Goal: Task Accomplishment & Management: Manage account settings

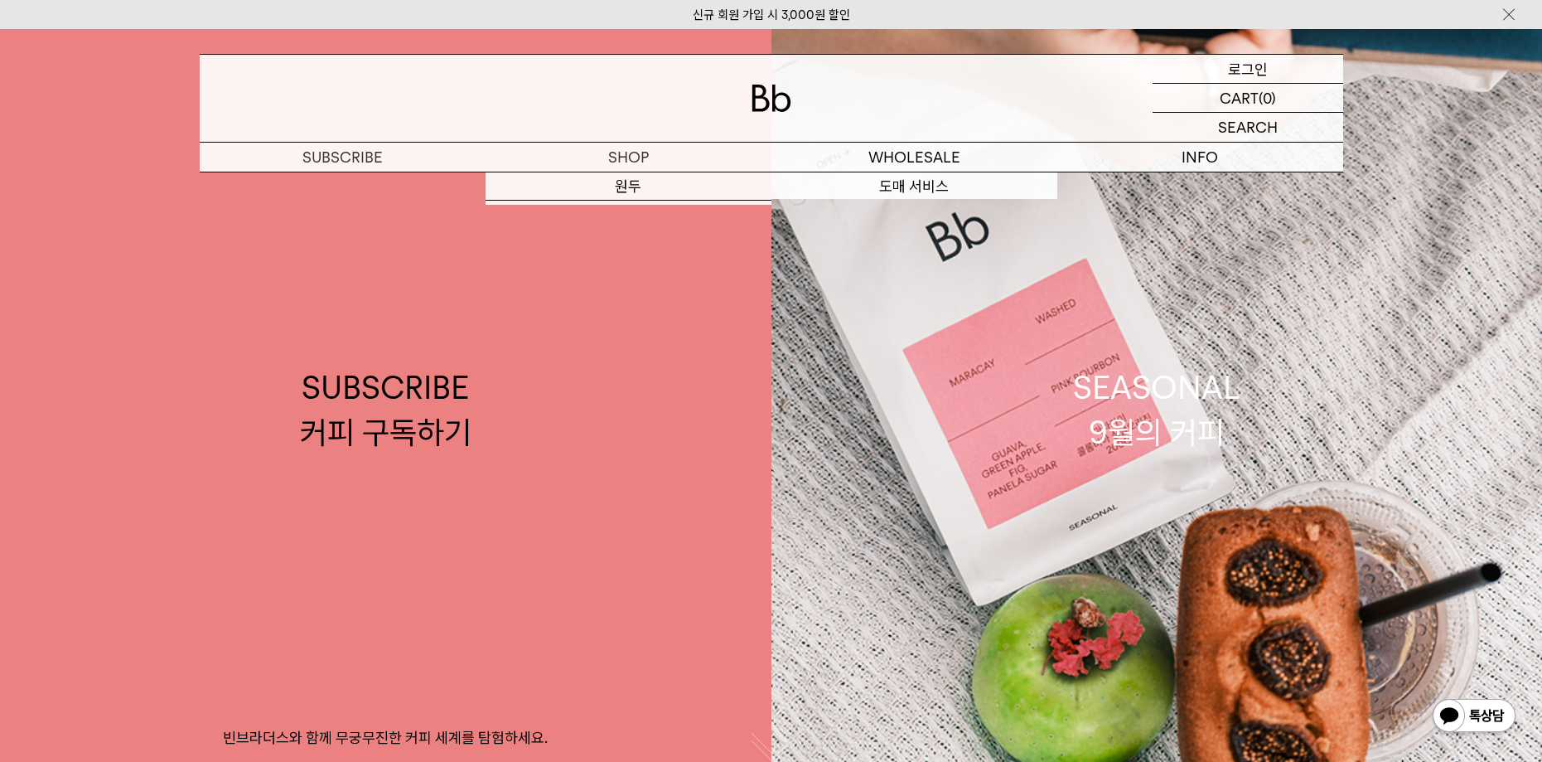
click at [1231, 70] on p "로그인" at bounding box center [1248, 69] width 40 height 28
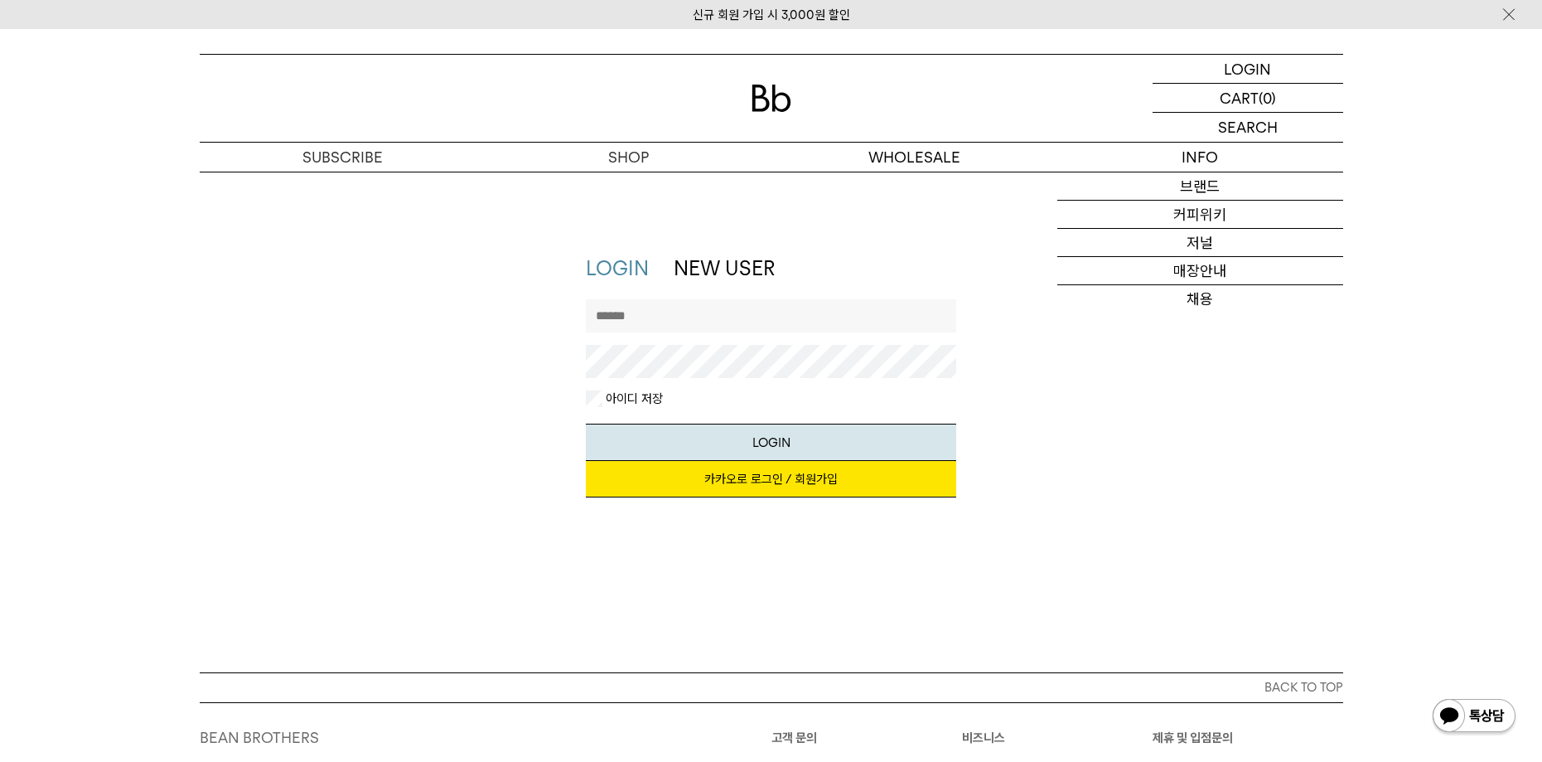
click at [684, 323] on input "text" at bounding box center [771, 315] width 370 height 33
type input "********"
click at [586, 423] on button "LOGIN" at bounding box center [771, 441] width 370 height 37
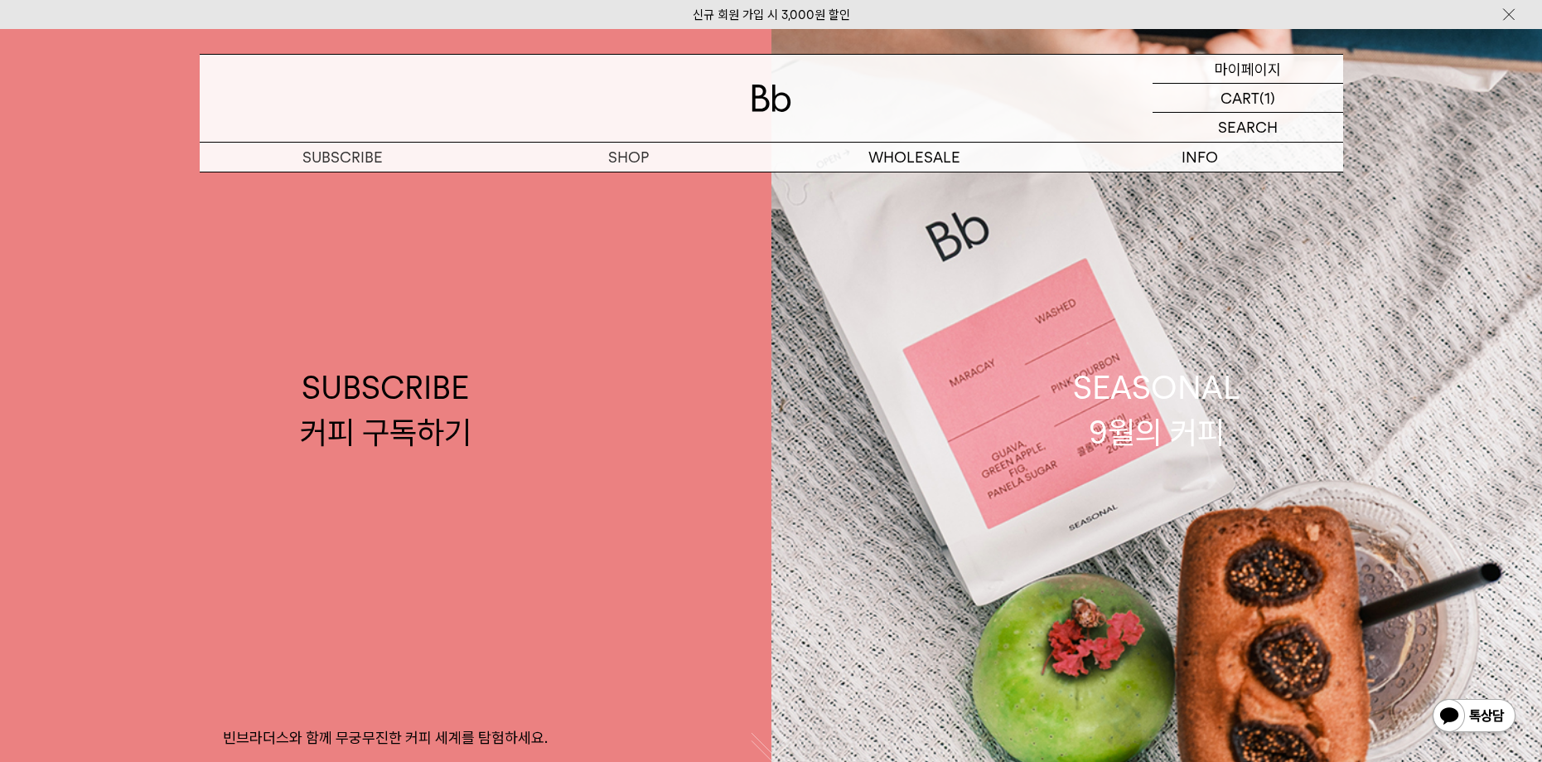
click at [1255, 69] on p "마이페이지" at bounding box center [1248, 69] width 66 height 28
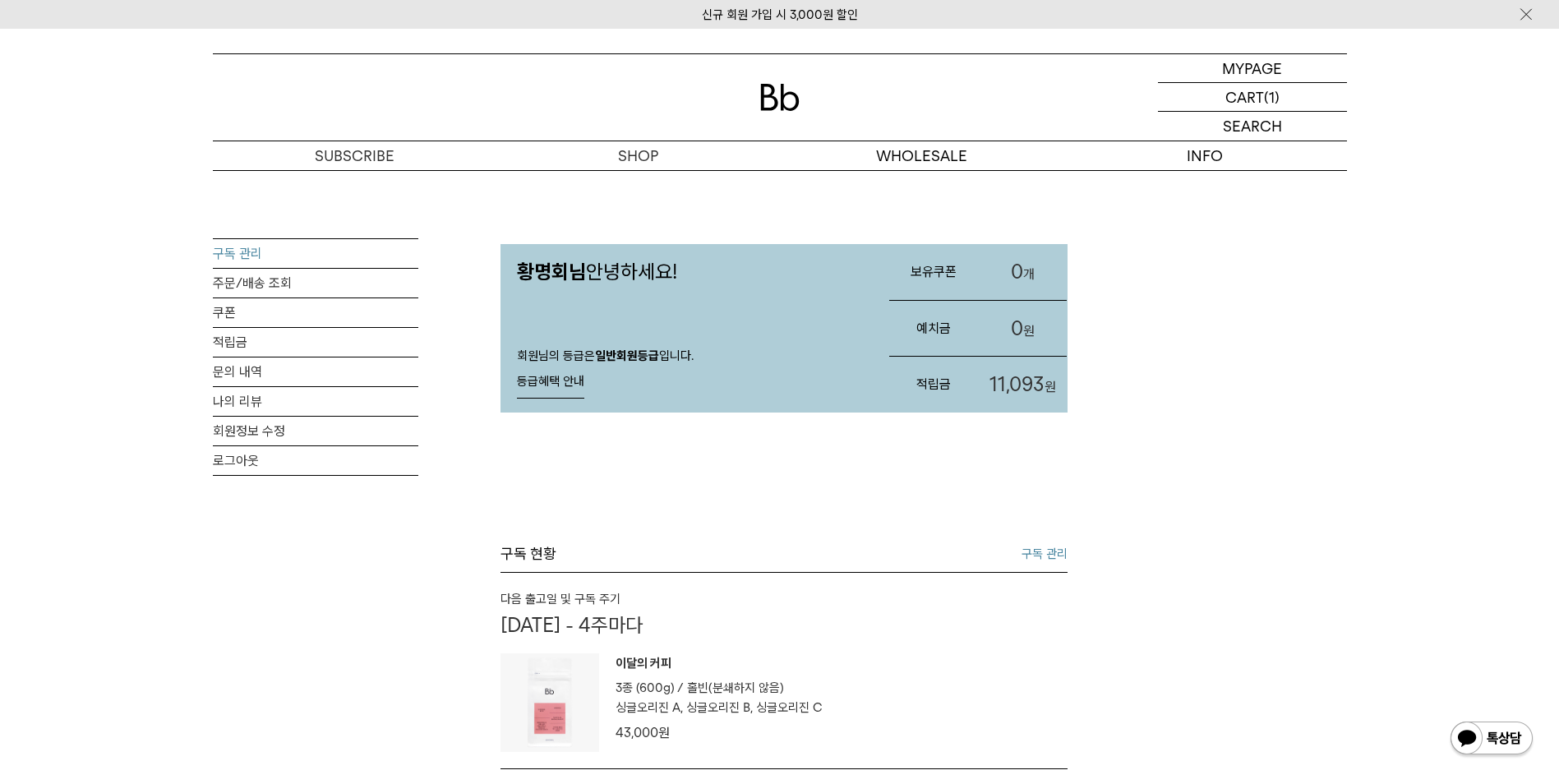
click at [242, 249] on link "구독 관리" at bounding box center [315, 253] width 205 height 29
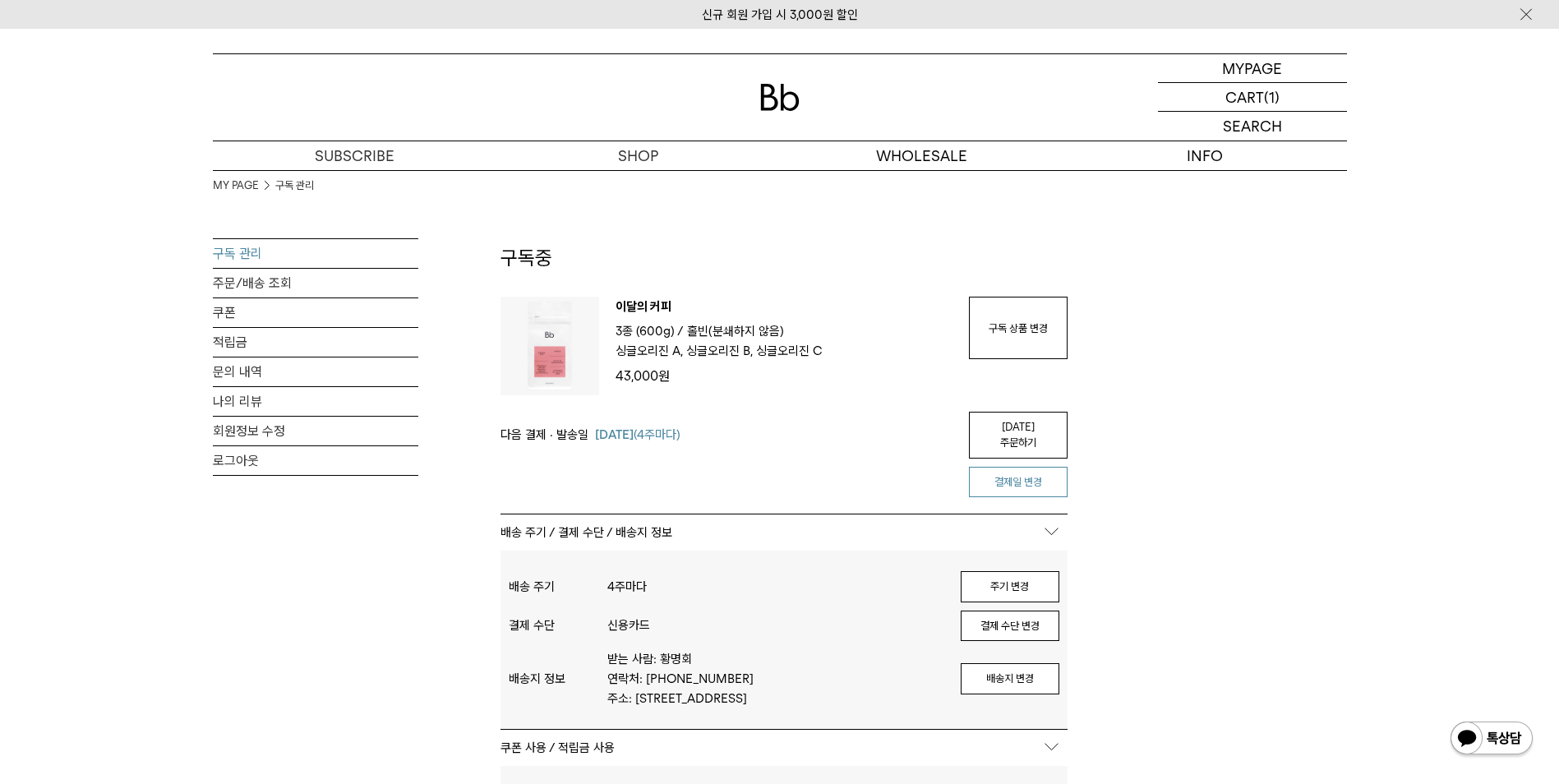
click at [1030, 470] on button "결제일 변경" at bounding box center [1018, 482] width 98 height 31
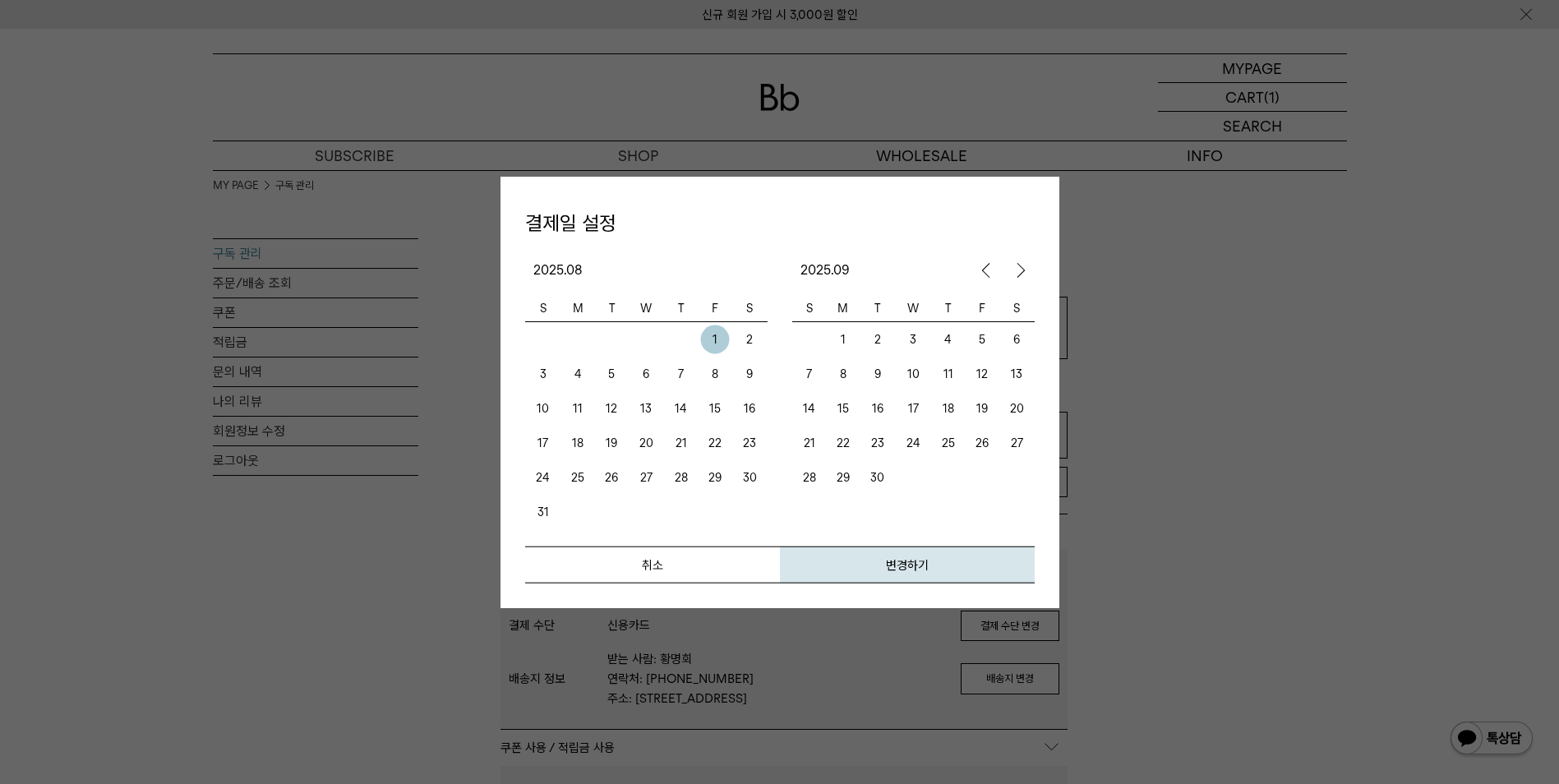
click at [741, 339] on td "2" at bounding box center [749, 338] width 36 height 35
click at [868, 337] on td "2" at bounding box center [877, 338] width 36 height 35
click at [903, 559] on button "변경하기" at bounding box center [906, 563] width 255 height 37
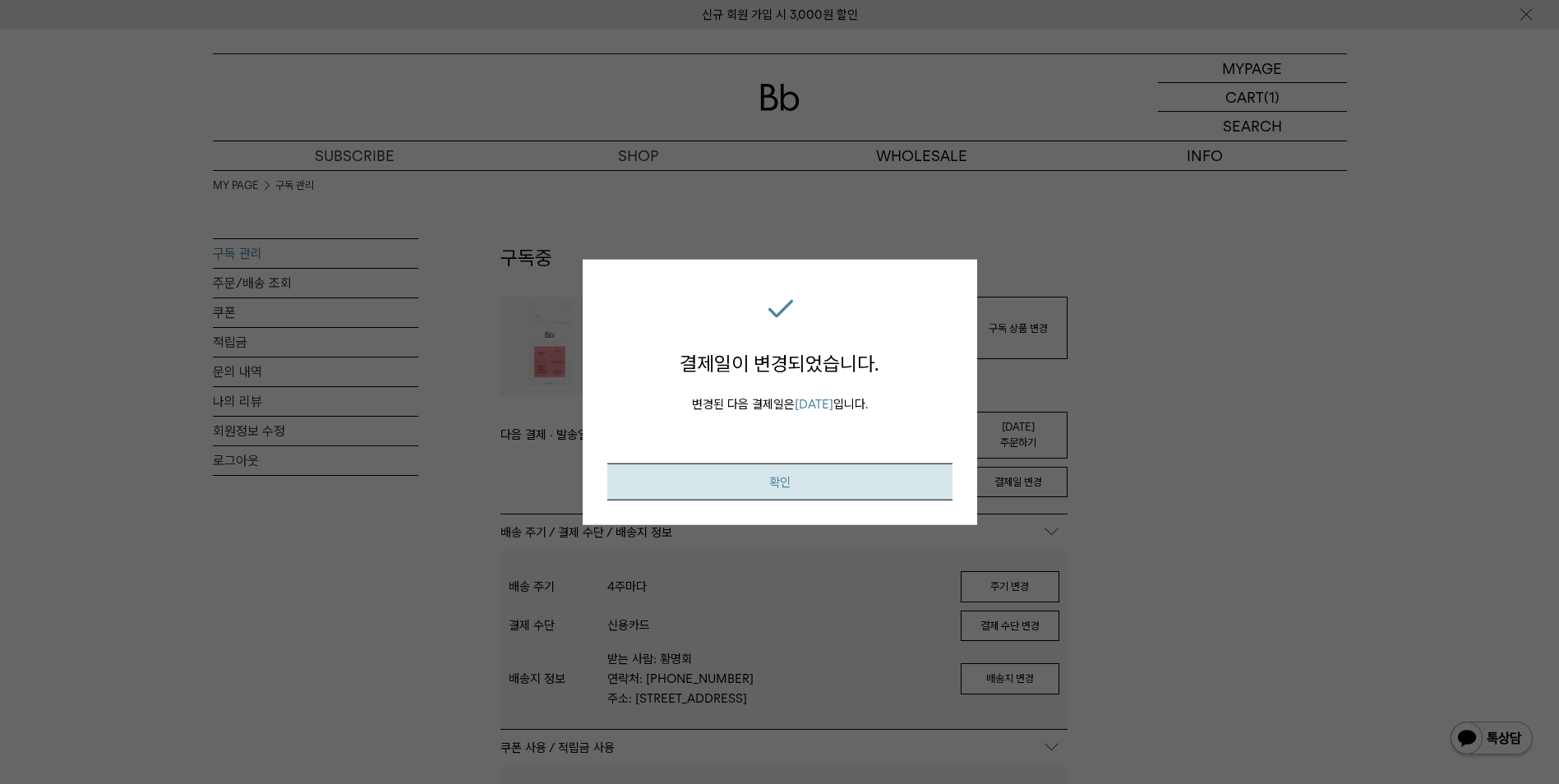
click at [791, 483] on button "확인" at bounding box center [780, 481] width 345 height 37
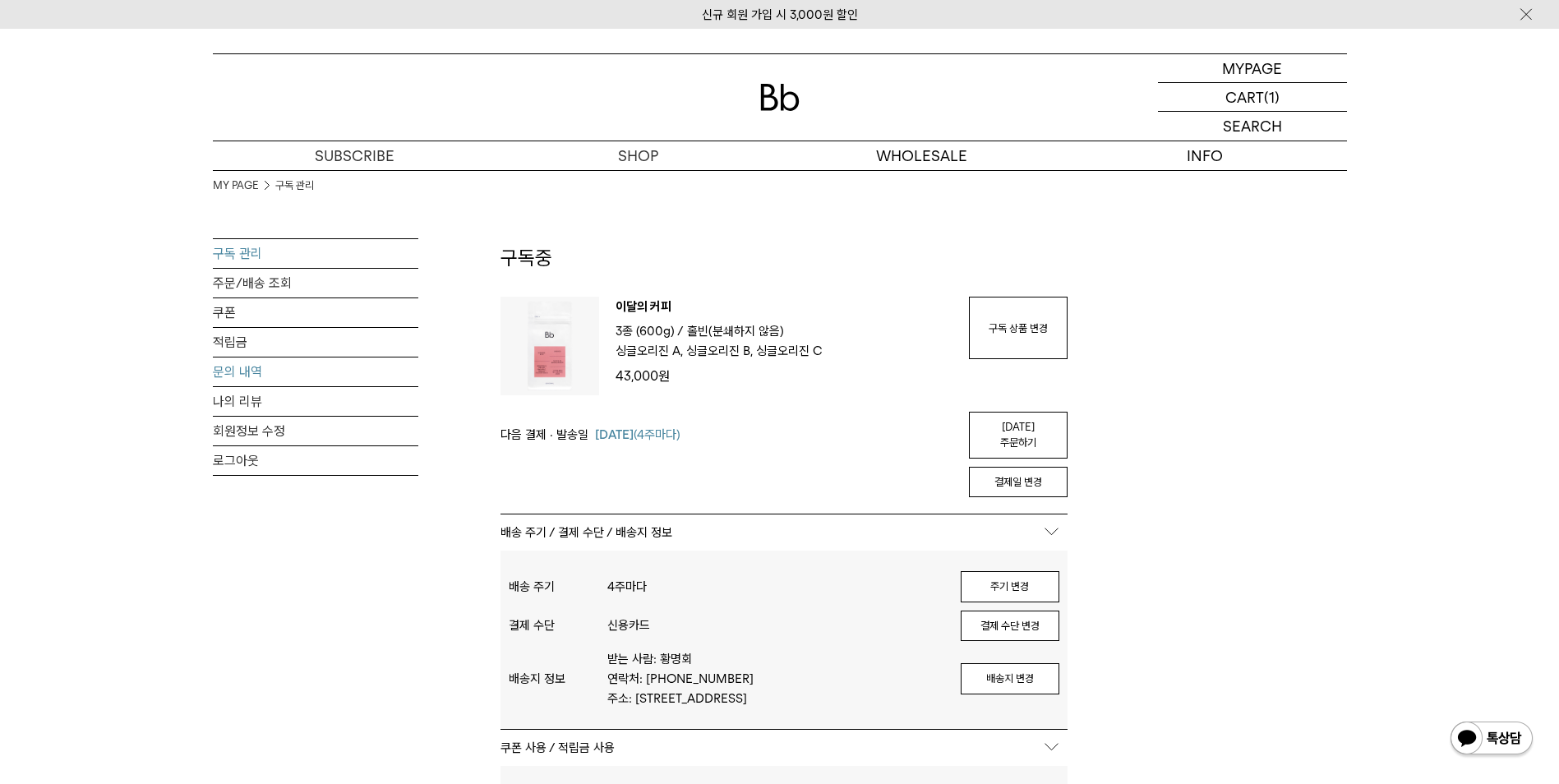
click at [240, 376] on link "문의 내역" at bounding box center [315, 371] width 205 height 29
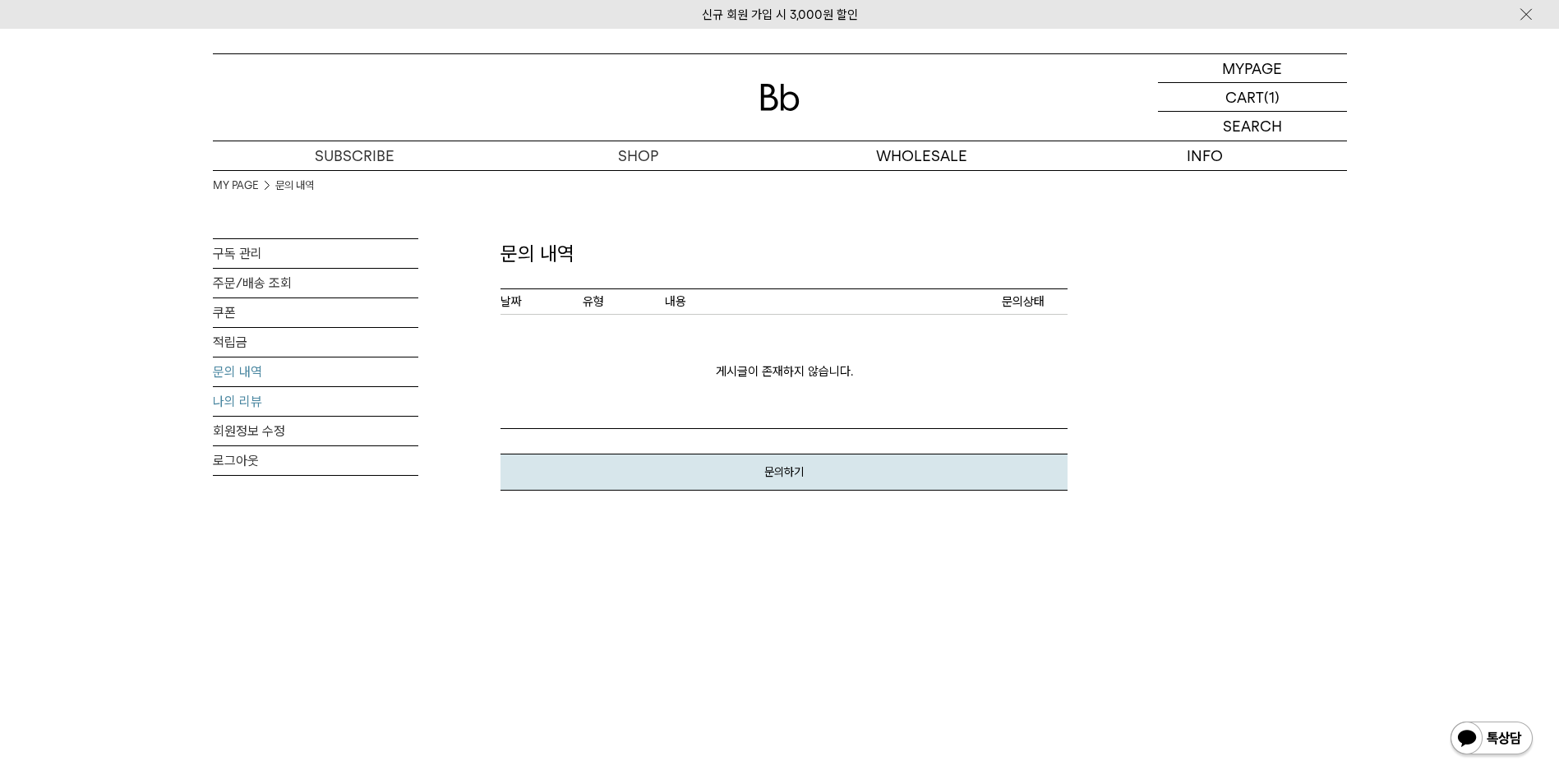
click at [250, 400] on link "나의 리뷰" at bounding box center [315, 400] width 205 height 29
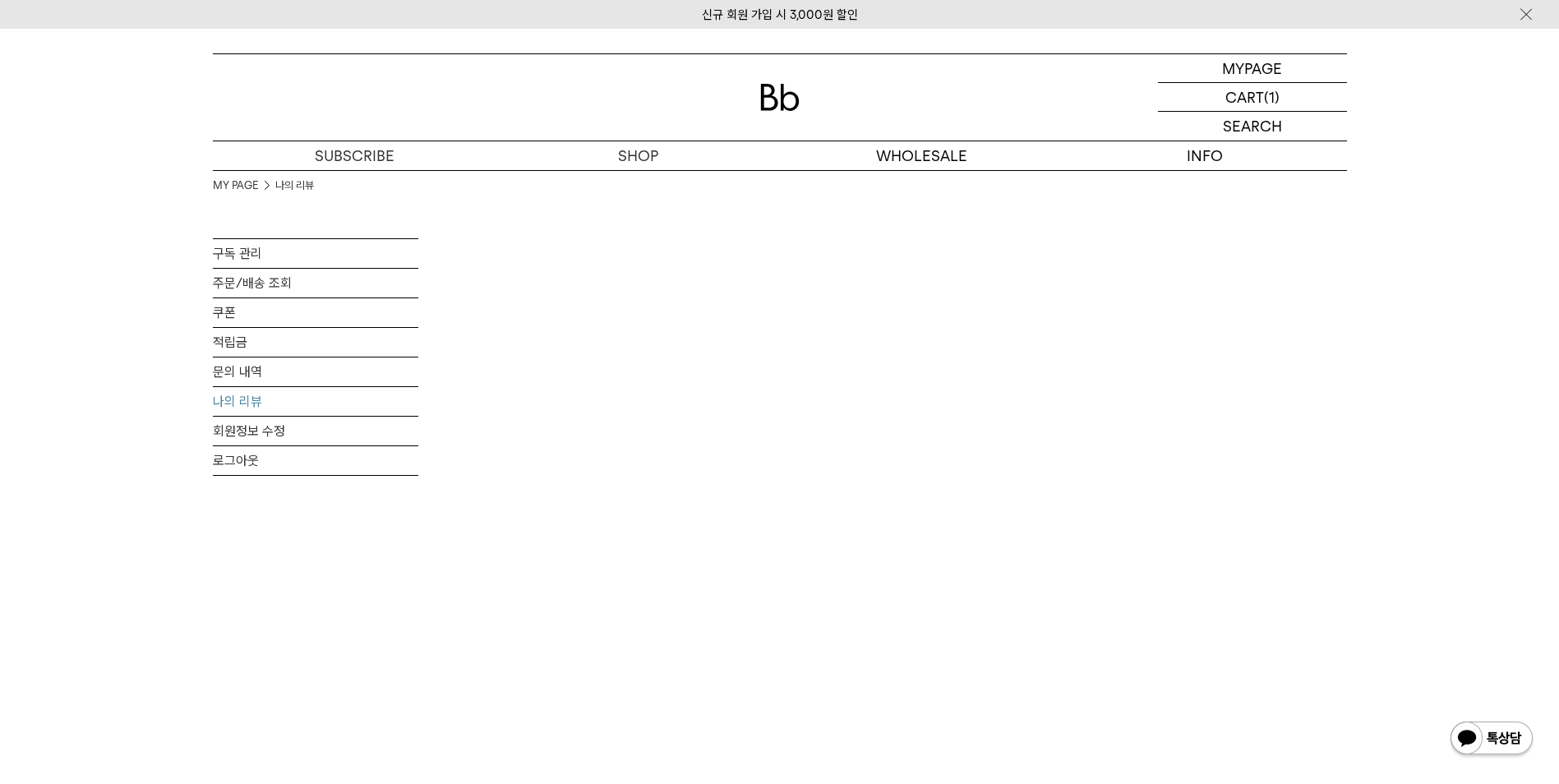
click at [775, 93] on img at bounding box center [780, 97] width 40 height 27
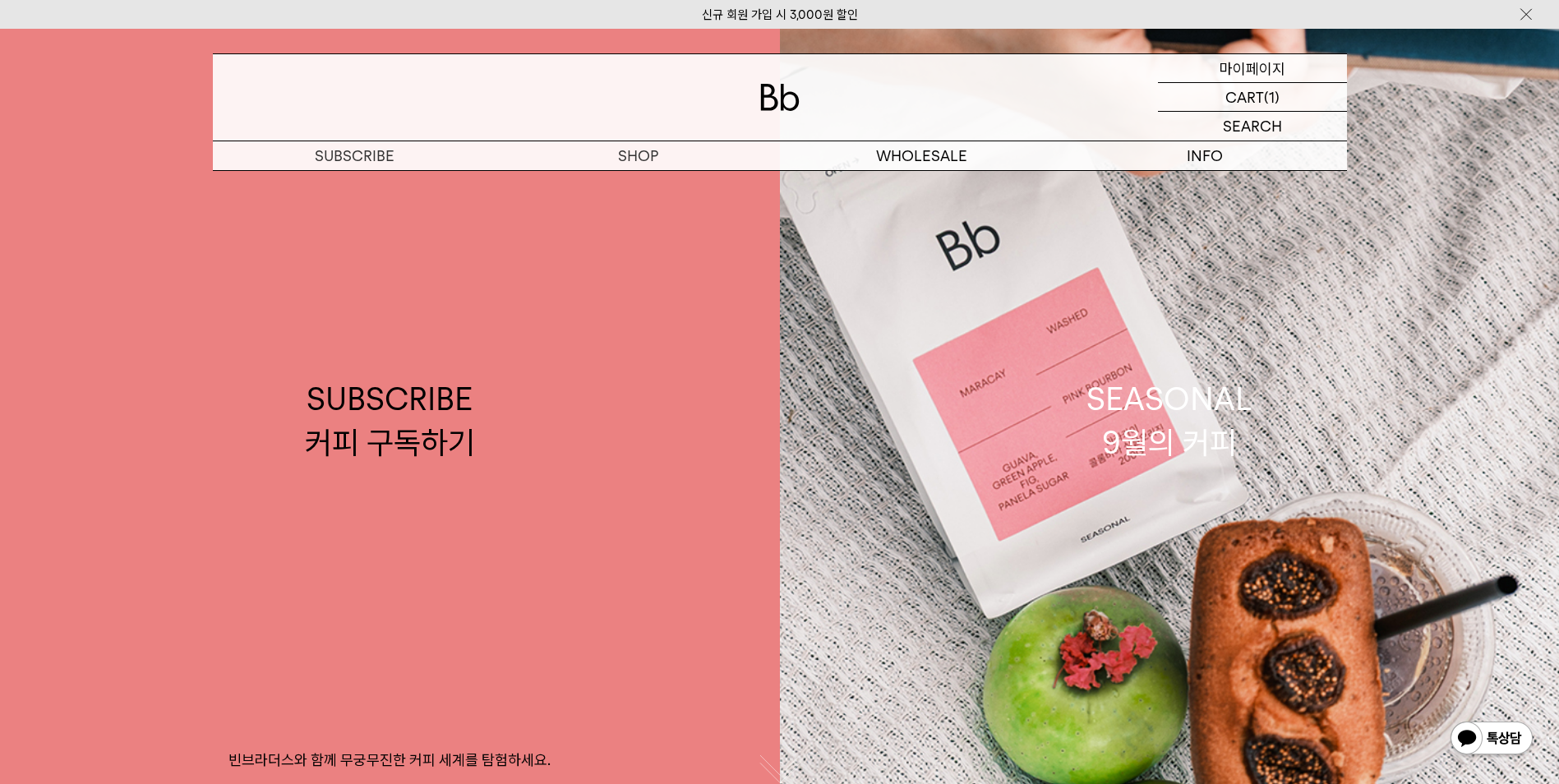
click at [1255, 71] on p "마이페이지" at bounding box center [1253, 68] width 65 height 28
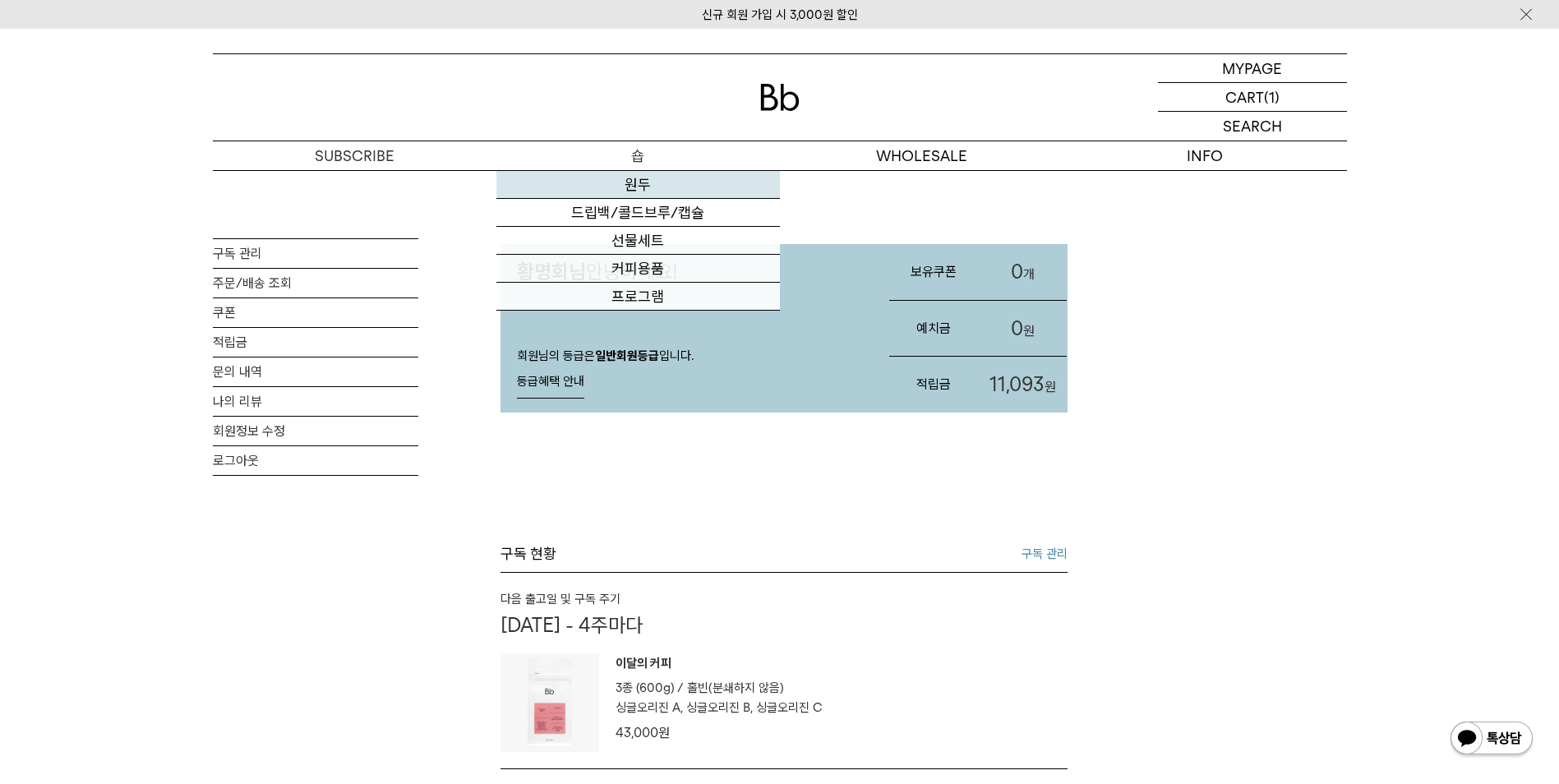
click at [649, 184] on link "원두" at bounding box center [639, 184] width 284 height 28
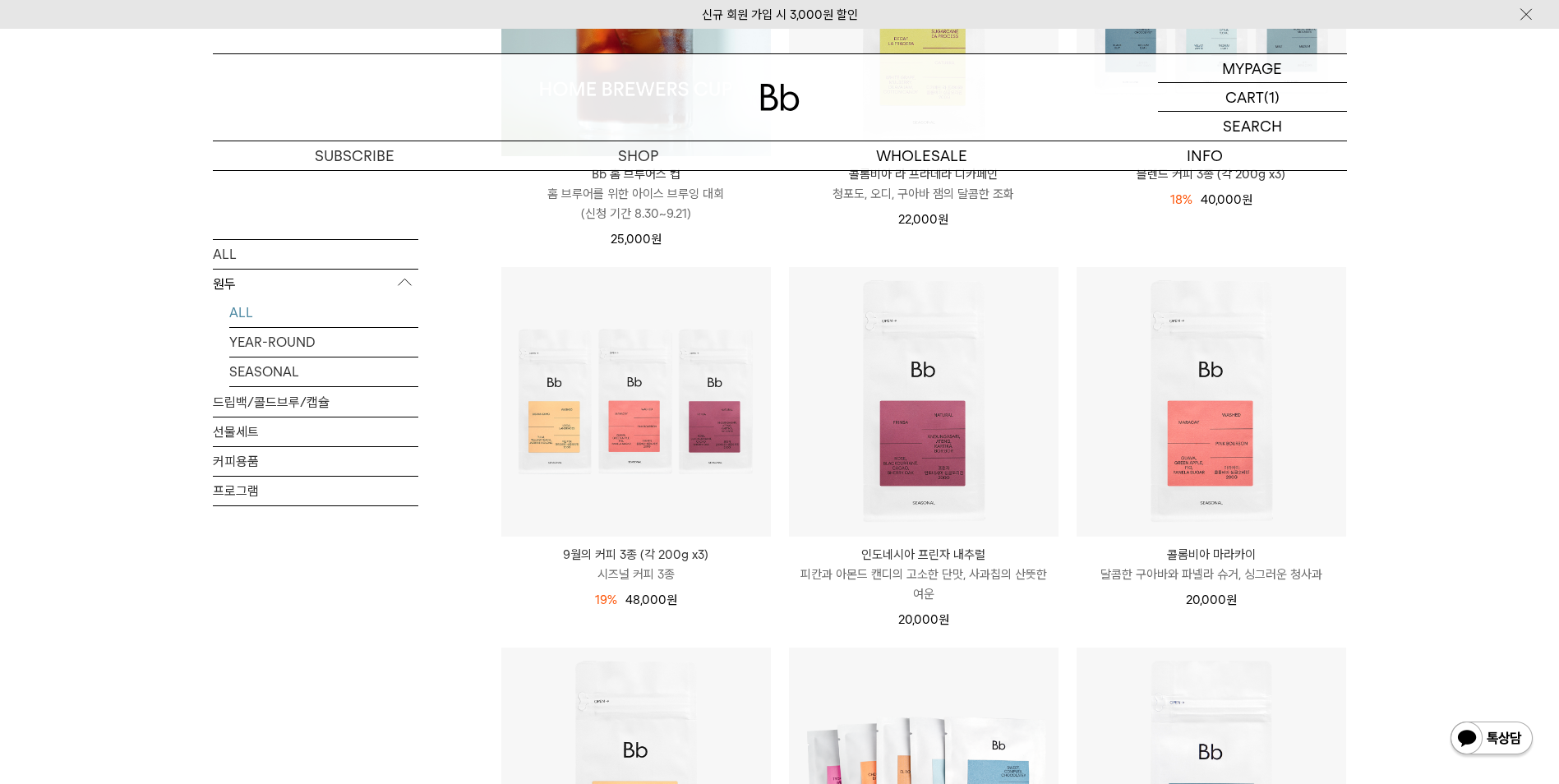
scroll to position [575, 0]
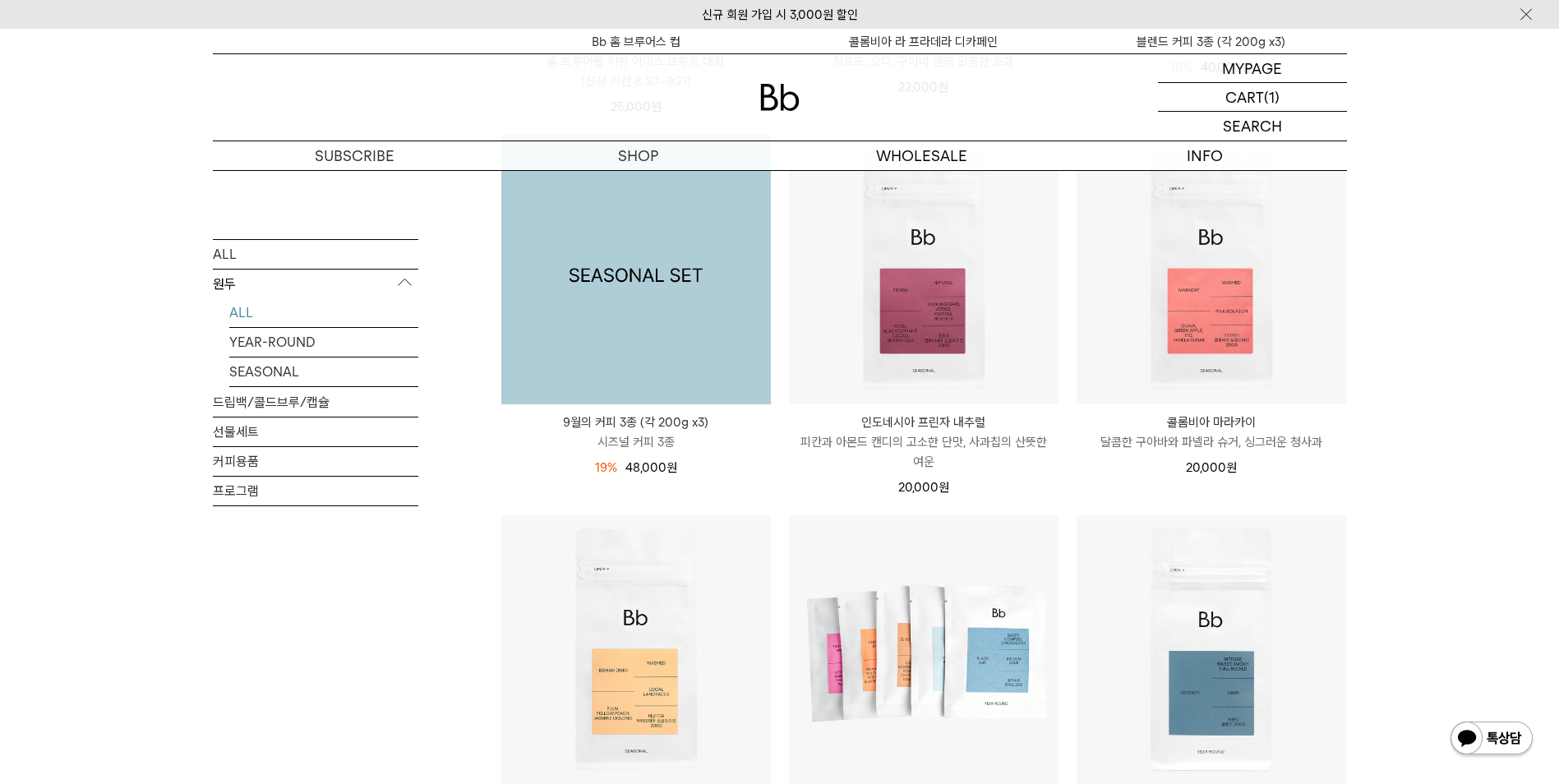
click at [629, 314] on img at bounding box center [636, 270] width 270 height 270
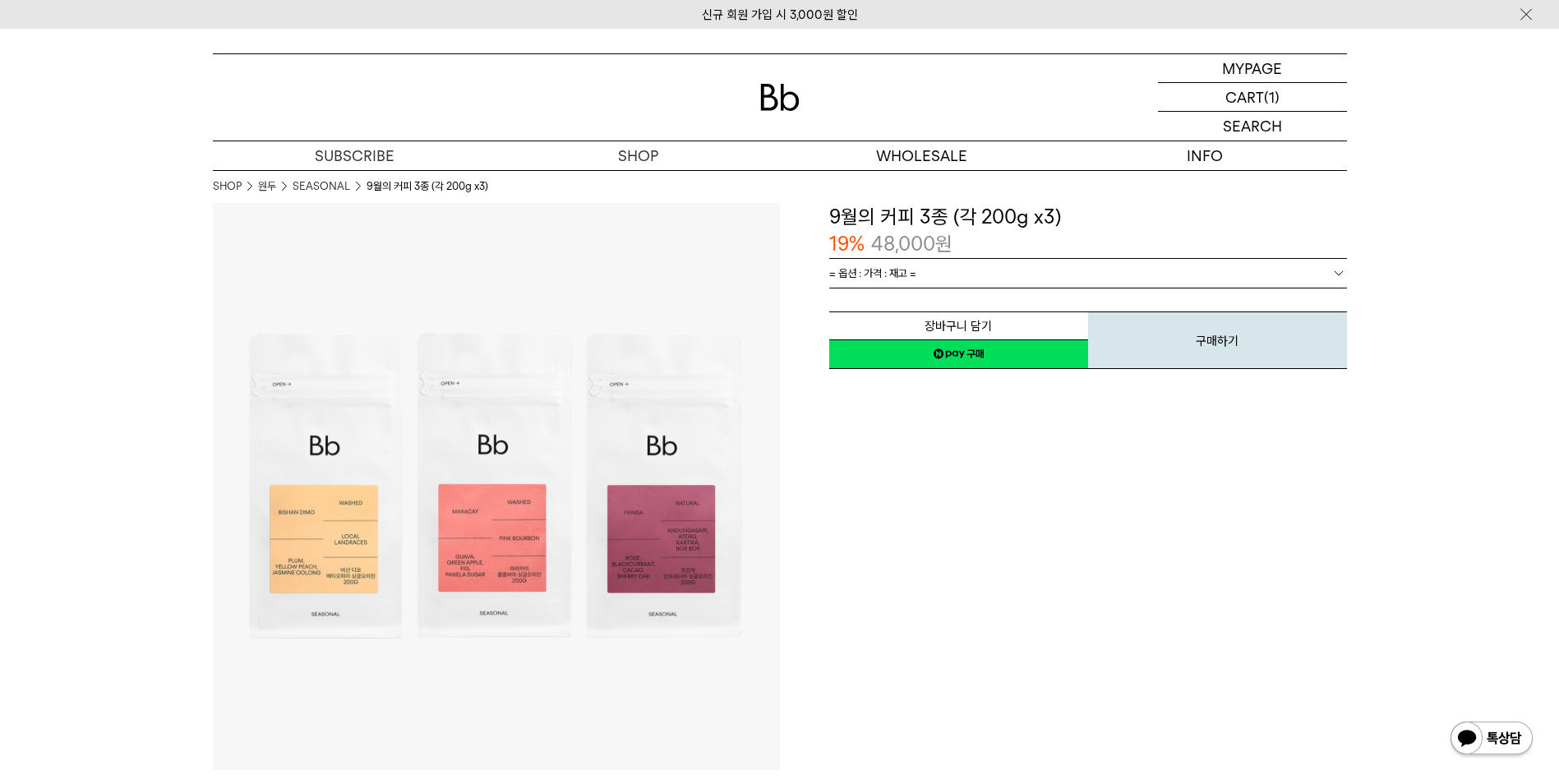
click at [899, 266] on span "= 옵션 : 가격 : 재고 =" at bounding box center [873, 273] width 87 height 29
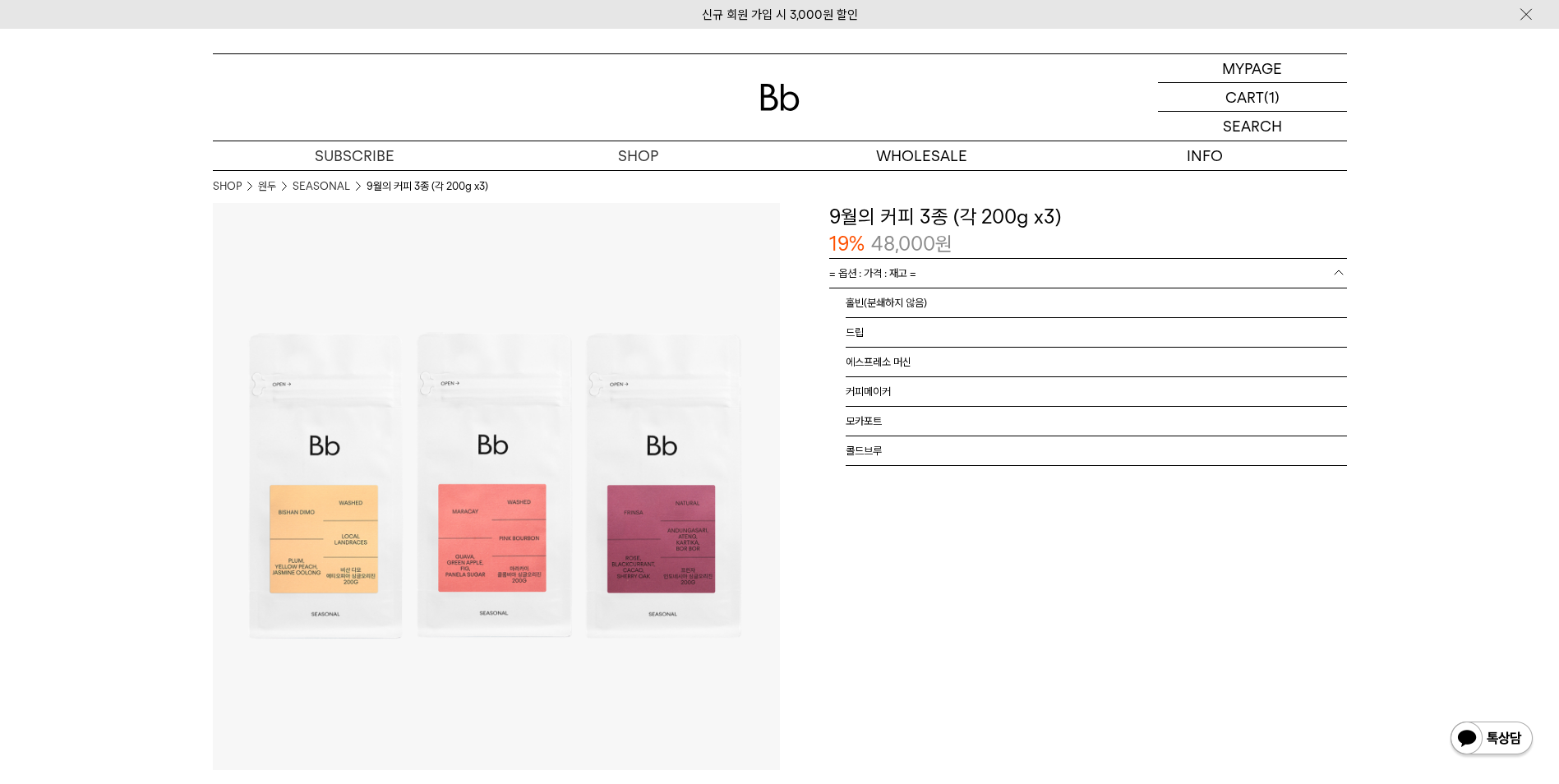
drag, startPoint x: 102, startPoint y: 398, endPoint x: 142, endPoint y: 457, distance: 71.3
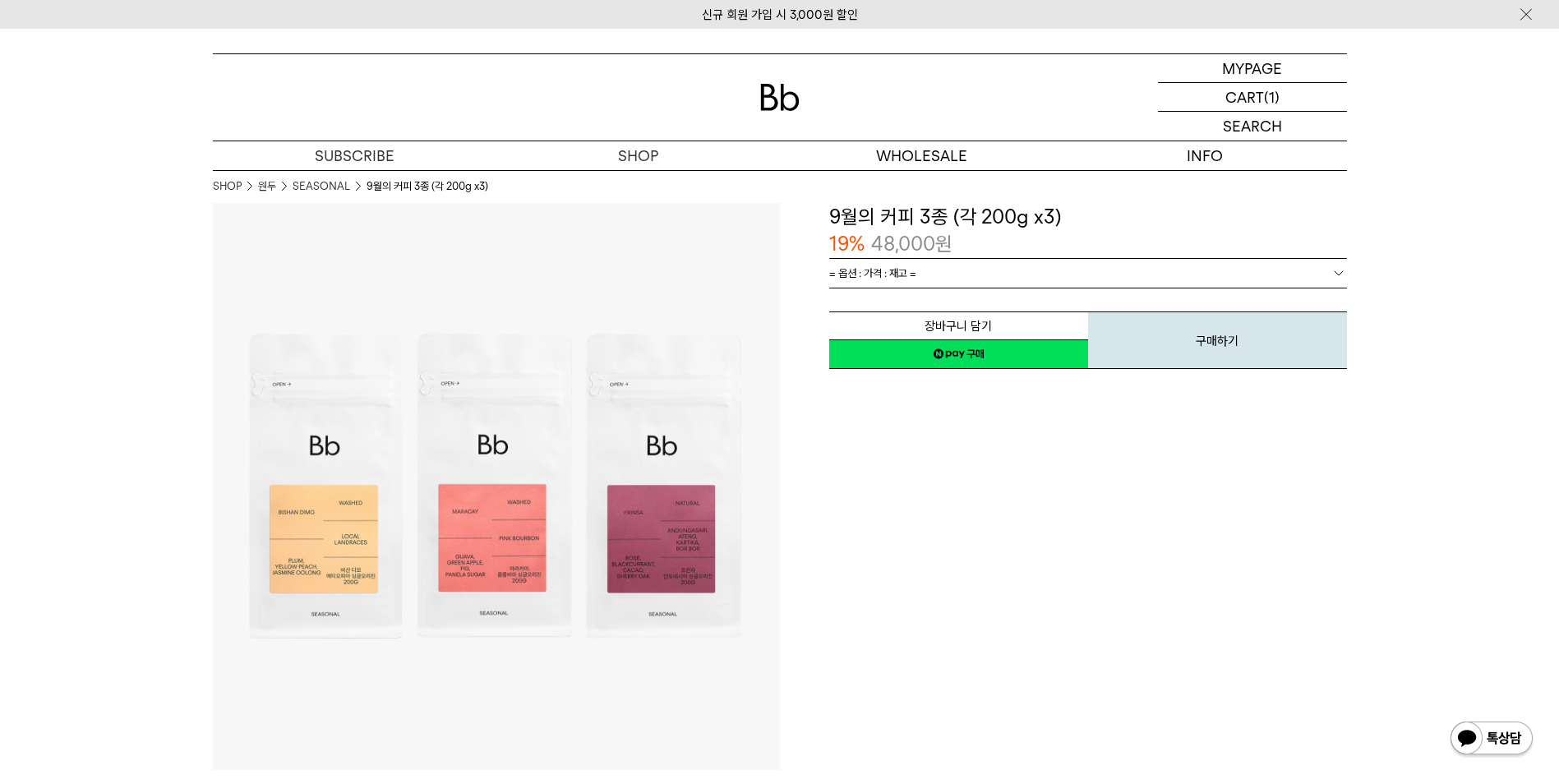
drag, startPoint x: 142, startPoint y: 613, endPoint x: 148, endPoint y: 304, distance: 309.1
click at [1243, 69] on p "마이페이지" at bounding box center [1253, 68] width 65 height 28
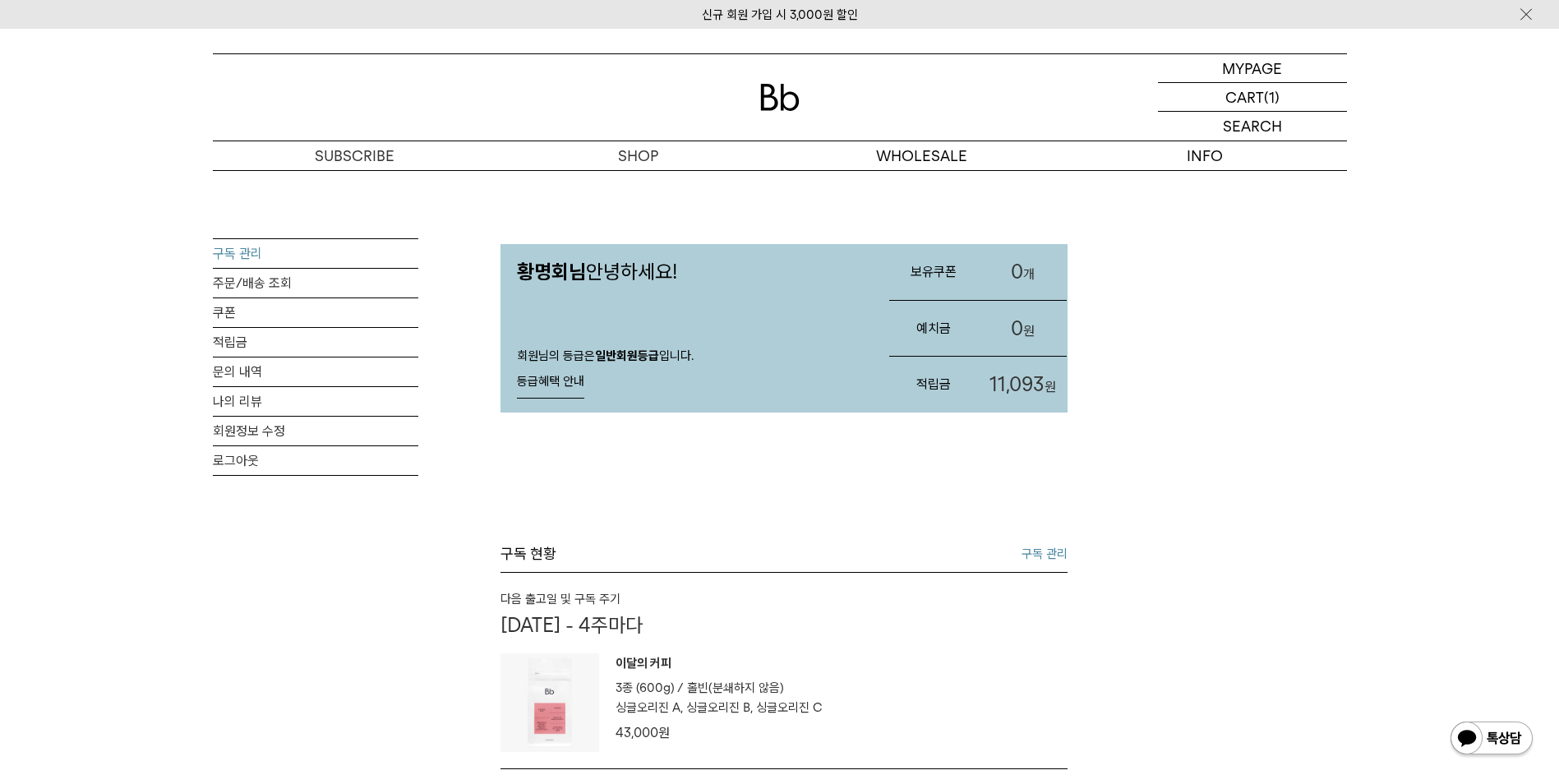
click at [242, 253] on link "구독 관리" at bounding box center [315, 253] width 205 height 29
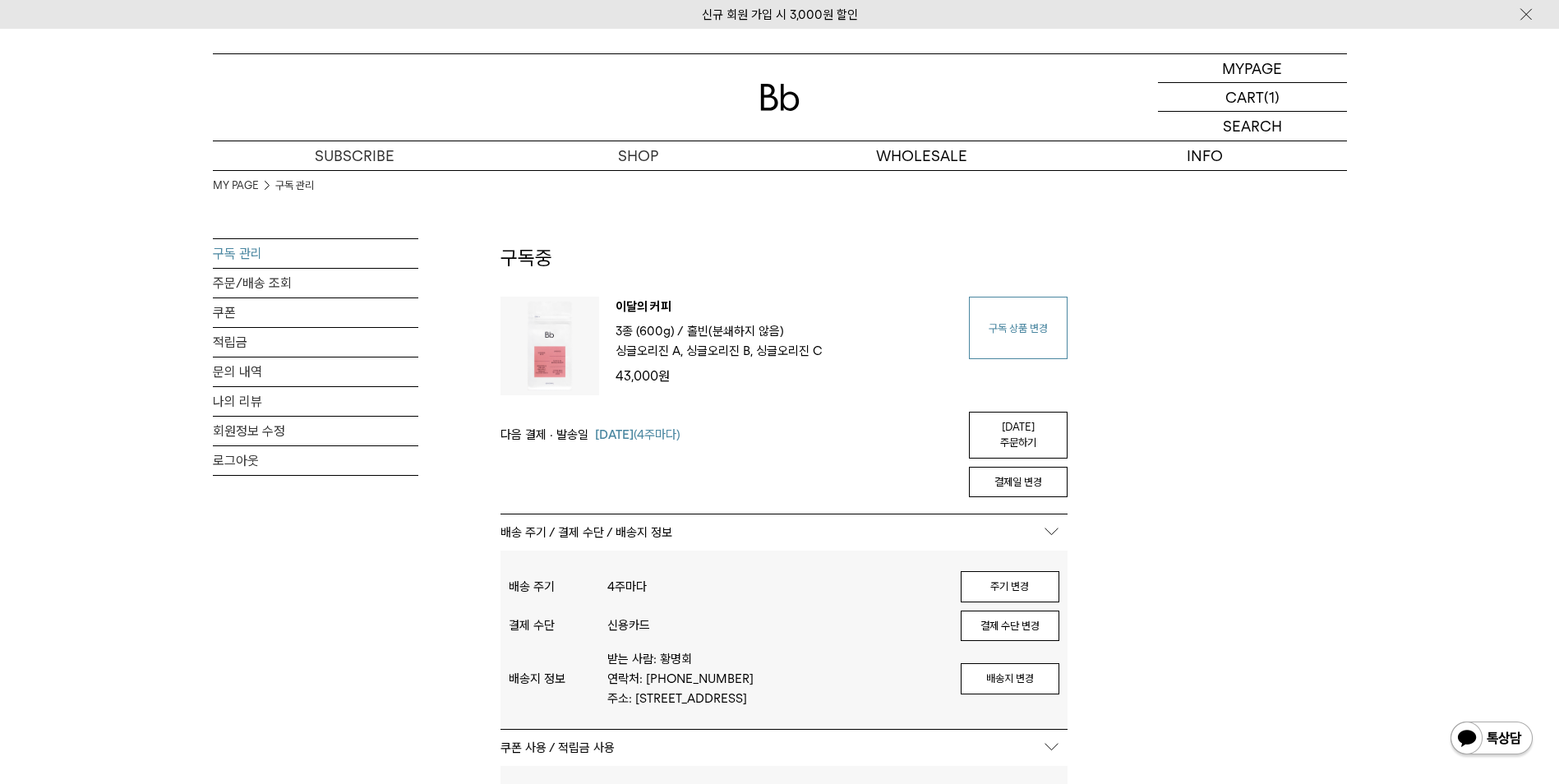
click at [1028, 327] on link "구독 상품 변경" at bounding box center [1018, 327] width 98 height 62
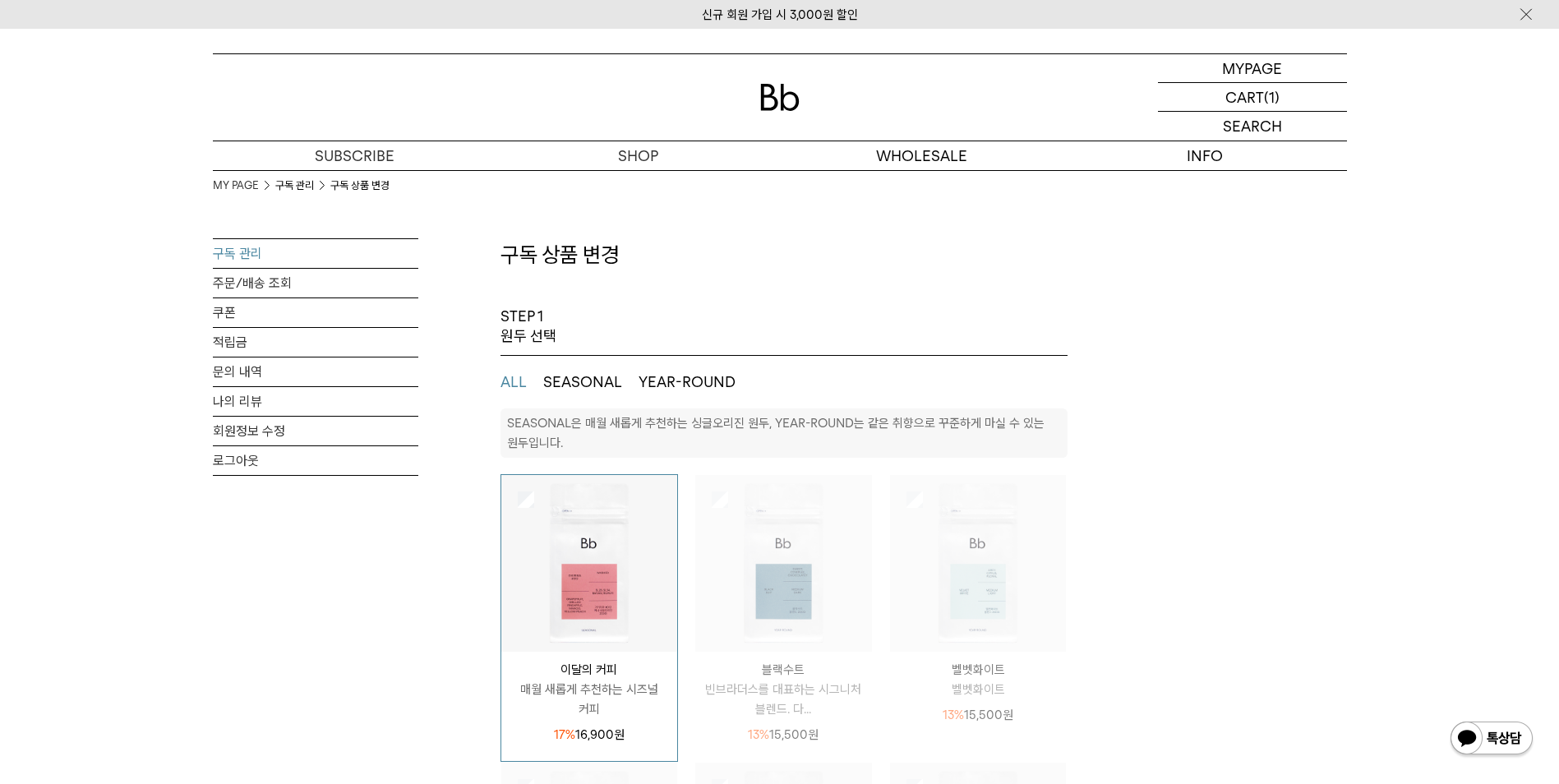
select select "**"
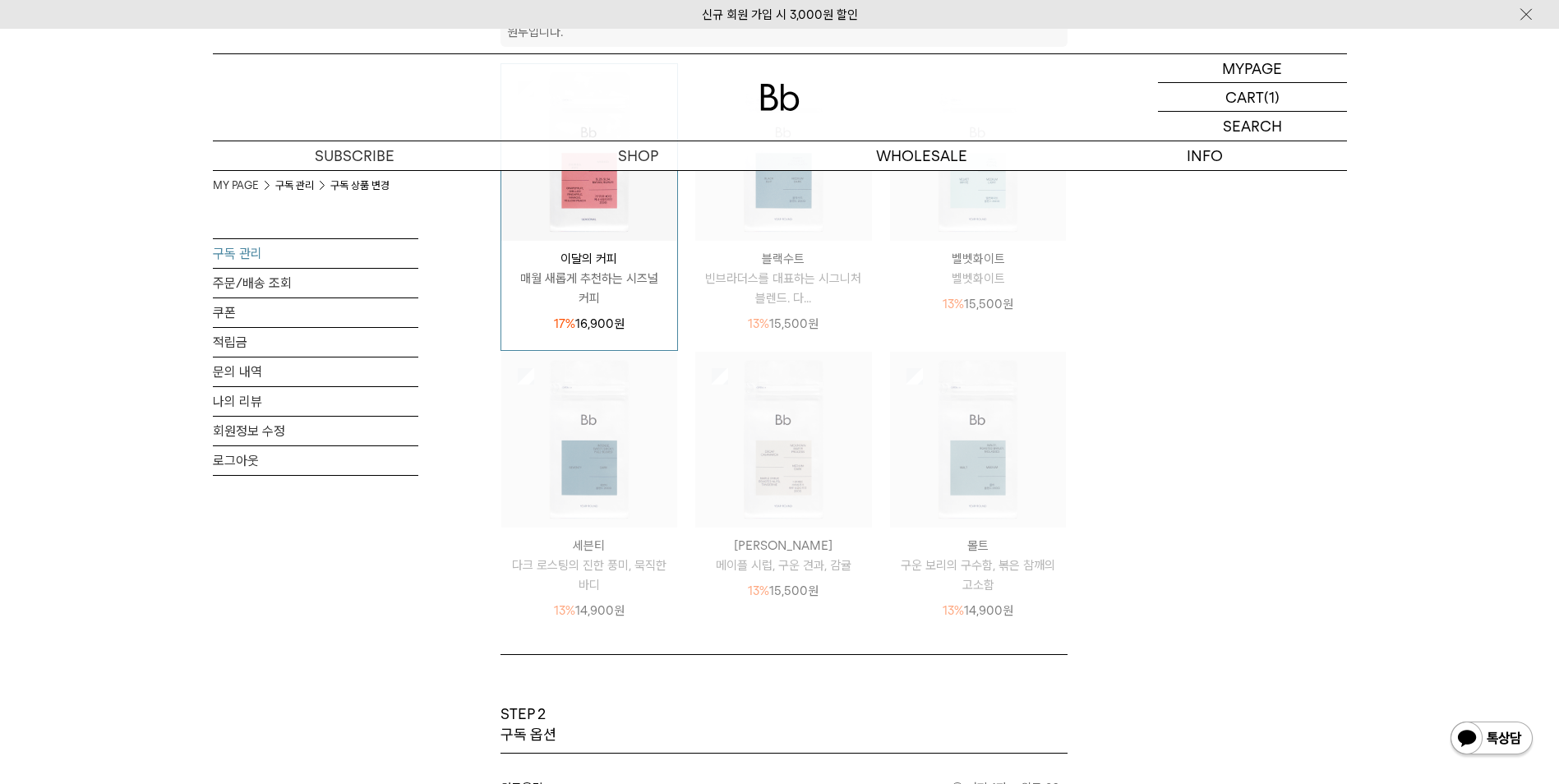
scroll to position [822, 0]
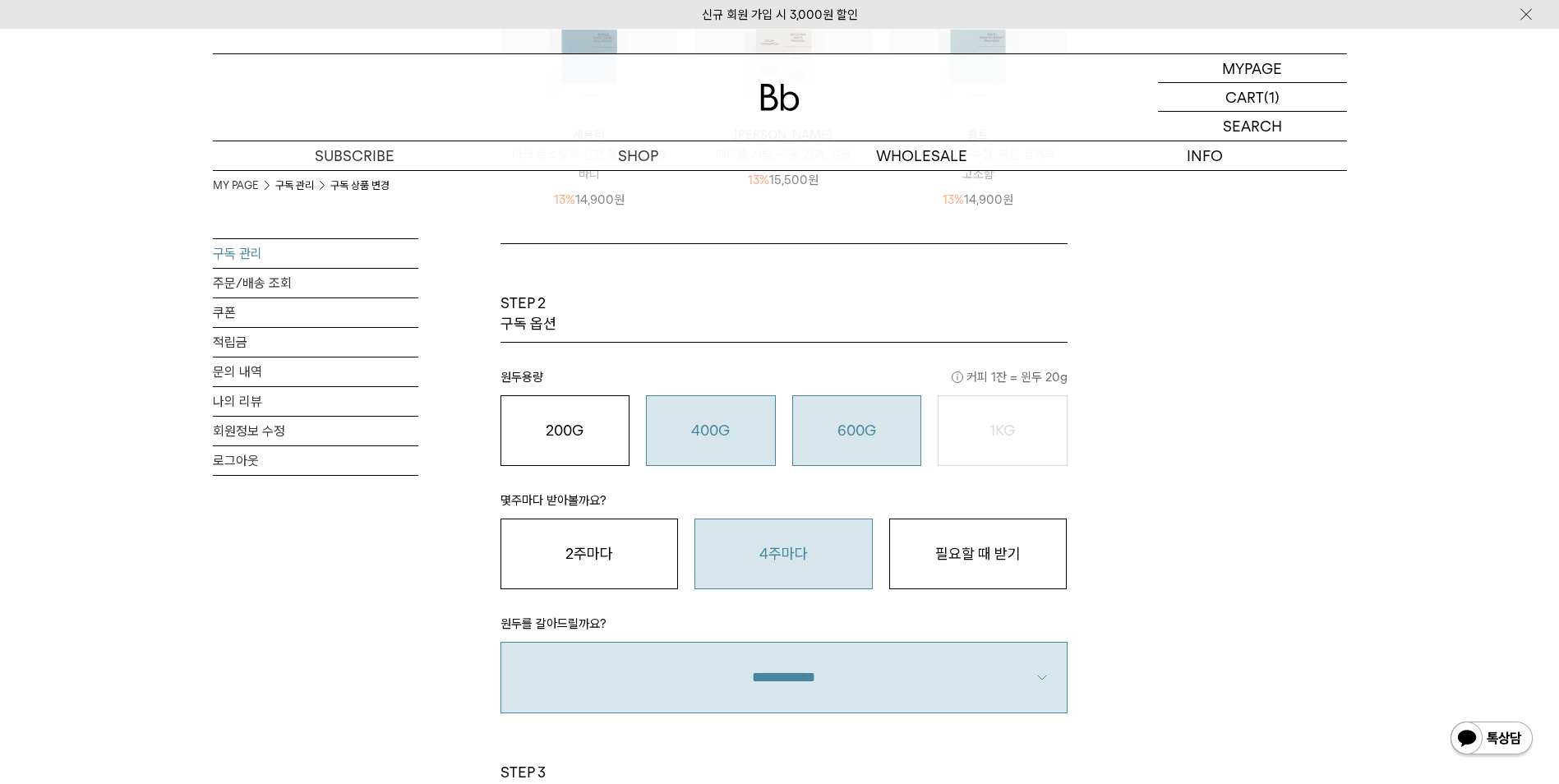
click at [684, 437] on div "400G 31,000 원" at bounding box center [710, 430] width 112 height 20
click at [832, 418] on button "600G 43,000 원" at bounding box center [857, 430] width 130 height 70
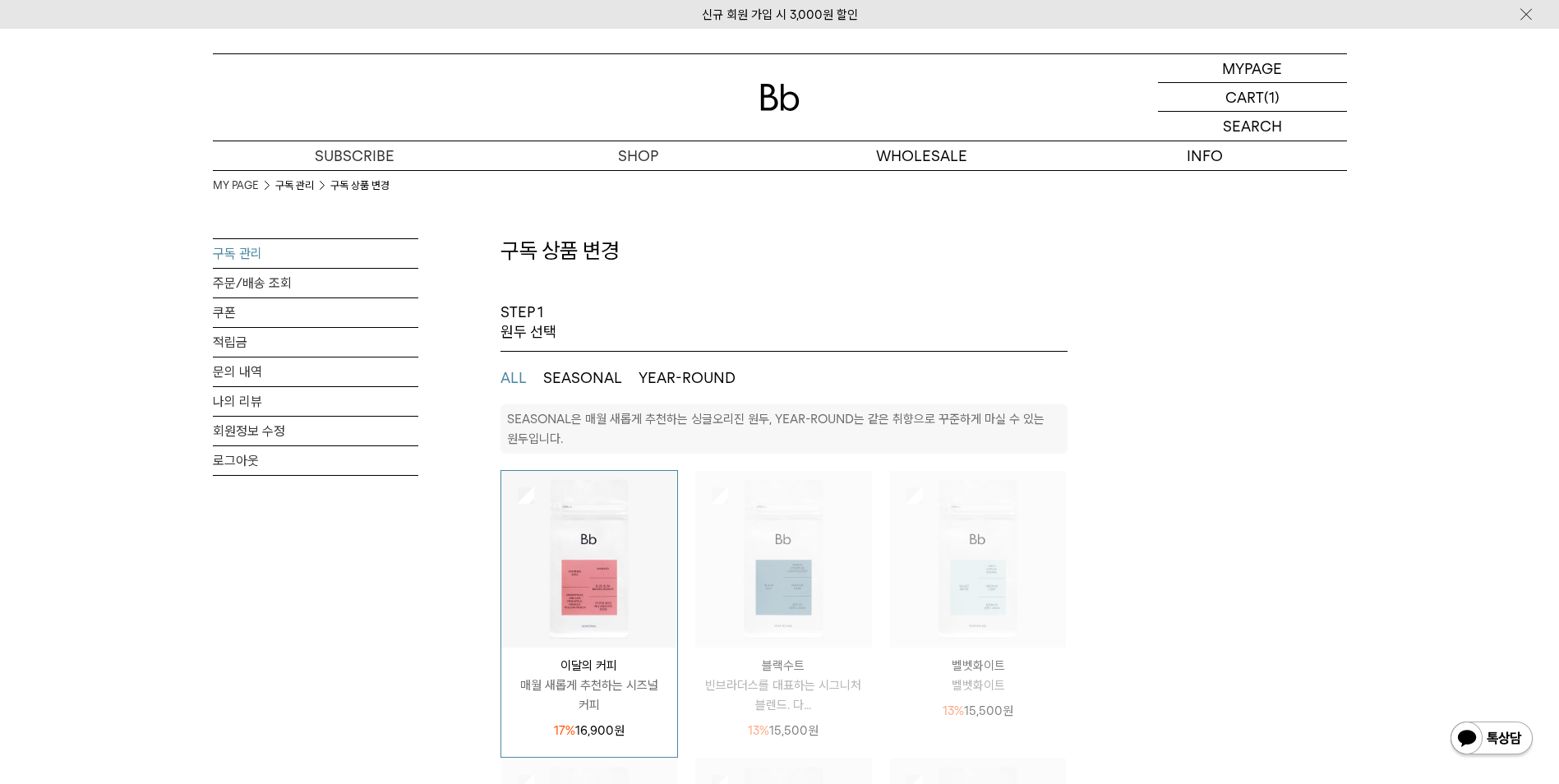
scroll to position [0, 0]
